Goal: Transaction & Acquisition: Download file/media

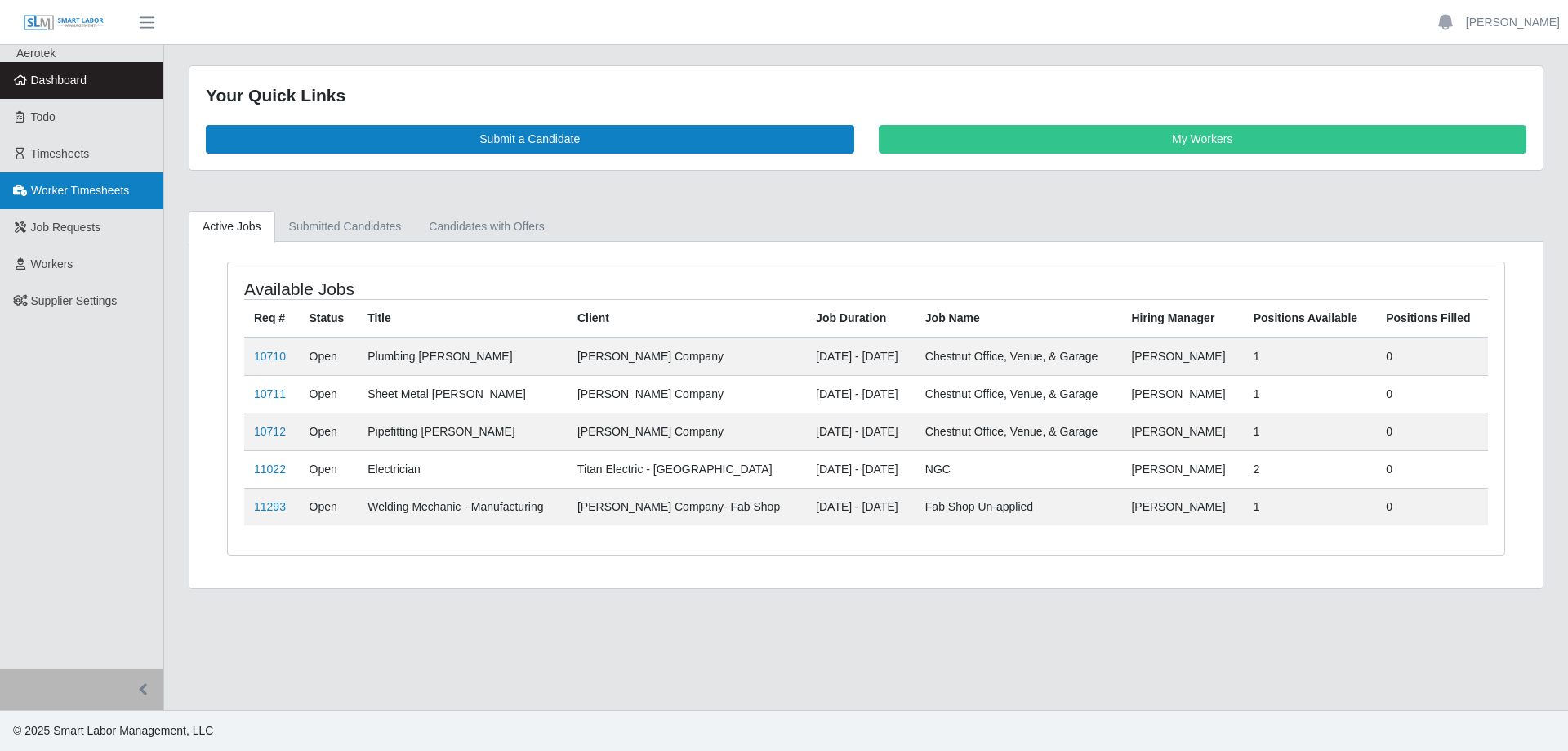
click at [75, 195] on span "Worker Timesheets" at bounding box center [80, 190] width 98 height 13
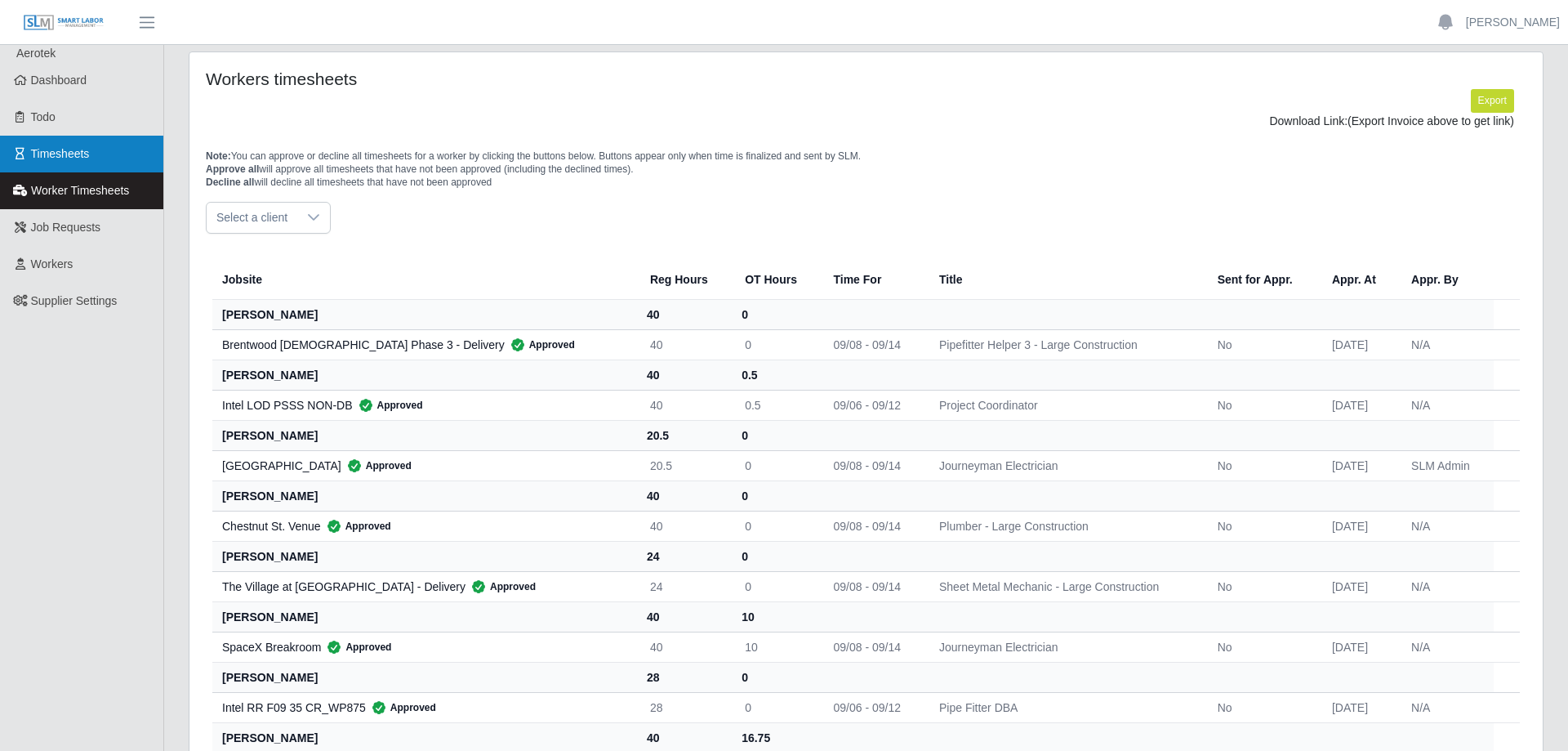
click at [89, 162] on link "Timesheets" at bounding box center [82, 154] width 164 height 37
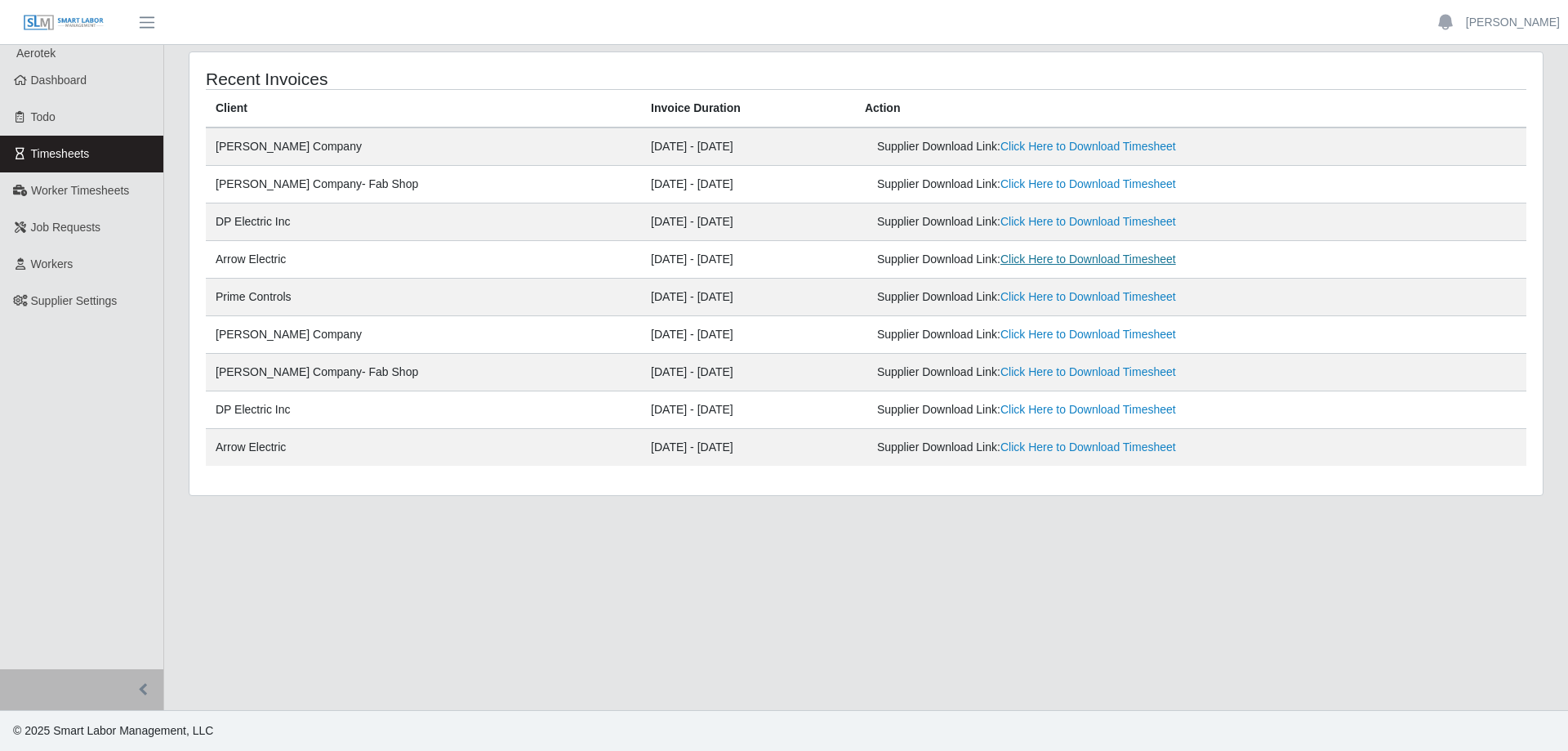
click at [1060, 259] on link "Click Here to Download Timesheet" at bounding box center [1089, 259] width 176 height 13
click at [1017, 450] on link "Click Here to Download Timesheet" at bounding box center [1089, 446] width 176 height 13
